Goal: Download file/media

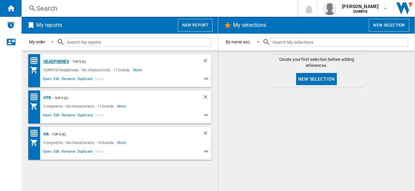
click at [58, 62] on div "Headphones" at bounding box center [55, 62] width 27 height 8
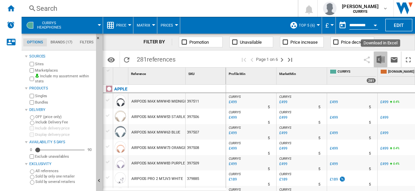
click at [381, 59] on img "Download in Excel" at bounding box center [381, 60] width 8 height 8
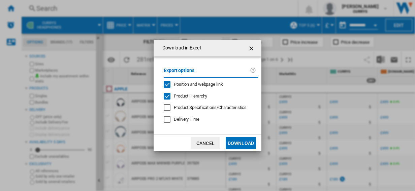
click at [238, 143] on button "Download" at bounding box center [241, 144] width 30 height 12
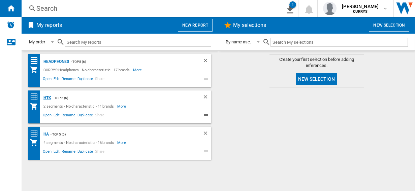
click at [48, 97] on div "HTK" at bounding box center [46, 98] width 9 height 8
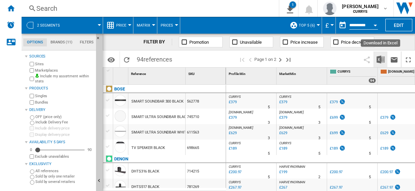
click at [381, 58] on img "Download in Excel" at bounding box center [381, 60] width 8 height 8
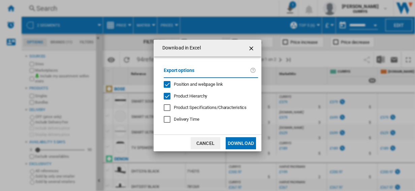
click at [236, 141] on button "Download" at bounding box center [241, 144] width 30 height 12
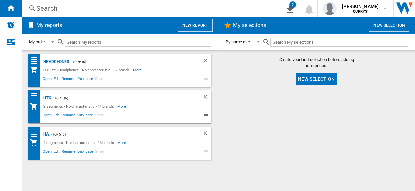
click at [46, 134] on div "HA" at bounding box center [45, 134] width 7 height 8
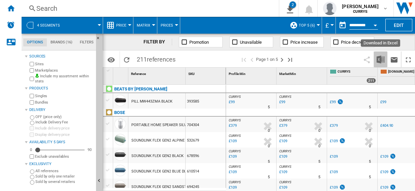
click at [381, 59] on img "Download in Excel" at bounding box center [381, 60] width 8 height 8
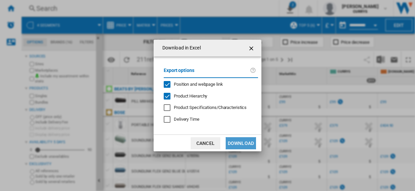
click at [245, 143] on button "Download" at bounding box center [241, 144] width 30 height 12
